Goal: Task Accomplishment & Management: Manage account settings

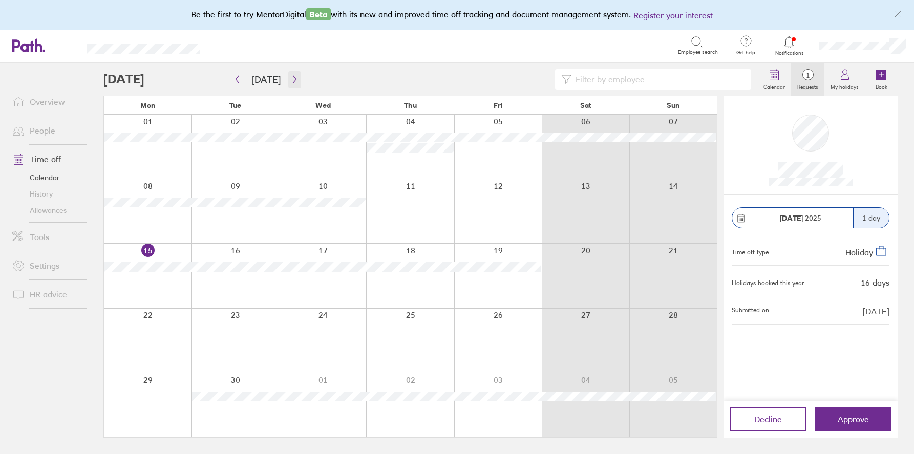
click at [292, 78] on icon "button" at bounding box center [295, 79] width 8 height 8
click at [152, 381] on div at bounding box center [147, 405] width 87 height 64
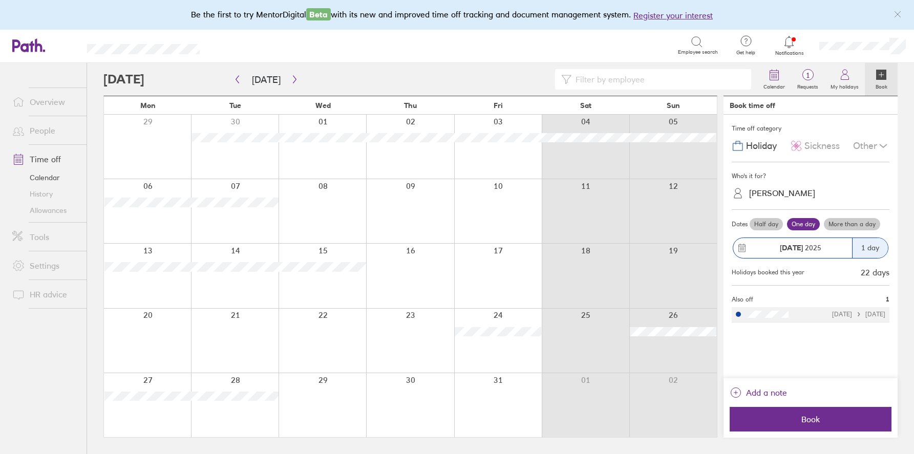
drag, startPoint x: 865, startPoint y: 238, endPoint x: 867, endPoint y: 227, distance: 10.4
click at [868, 227] on div "Dates Half day One day More than a day [DATE] 1 day Holidays booked this year 2…" at bounding box center [811, 247] width 158 height 63
click at [866, 225] on label "More than a day" at bounding box center [852, 224] width 56 height 12
click at [0, 0] on input "More than a day" at bounding box center [0, 0] width 0 height 0
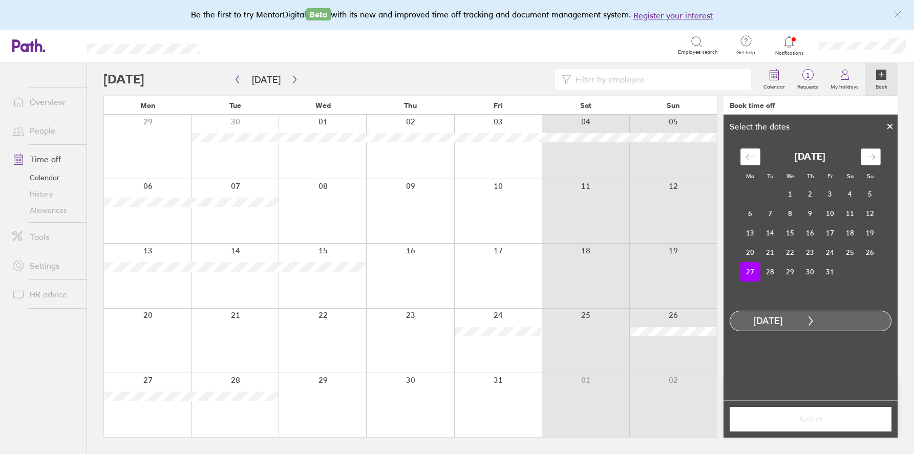
click at [872, 161] on div "Move forward to switch to the next month." at bounding box center [871, 157] width 20 height 17
click at [754, 213] on td "3" at bounding box center [751, 213] width 20 height 19
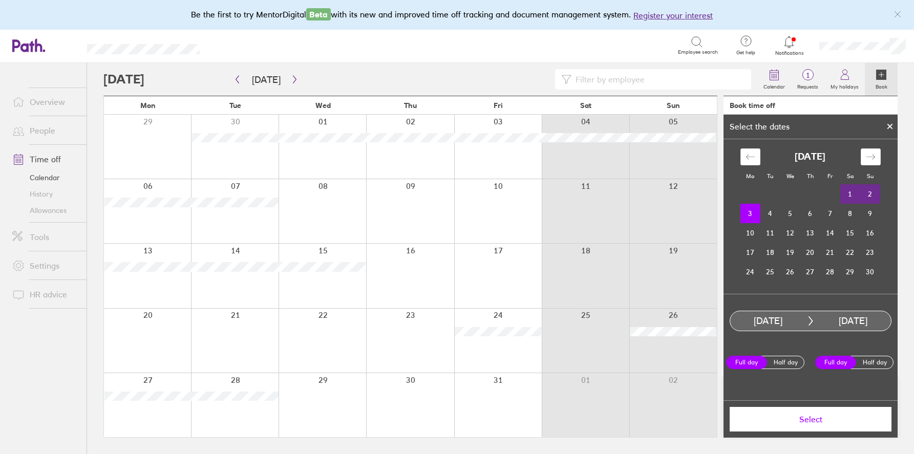
click at [815, 416] on span "Select" at bounding box center [811, 419] width 148 height 9
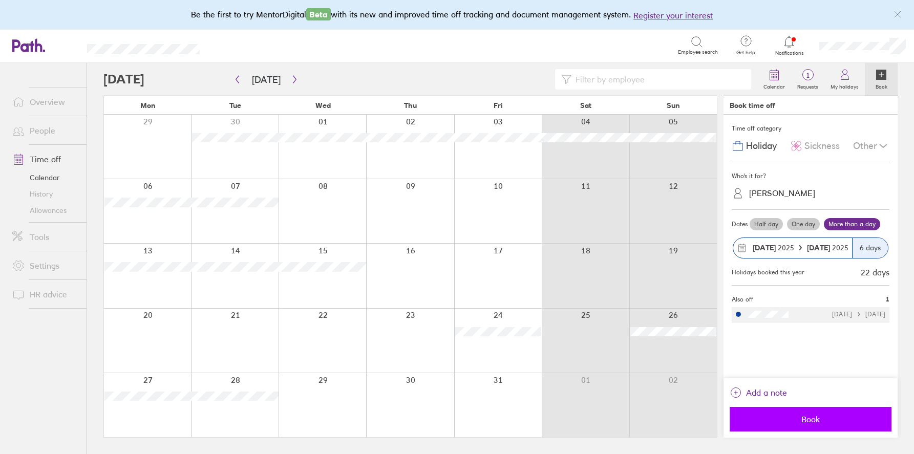
click at [808, 419] on span "Book" at bounding box center [811, 419] width 148 height 9
